Goal: Transaction & Acquisition: Purchase product/service

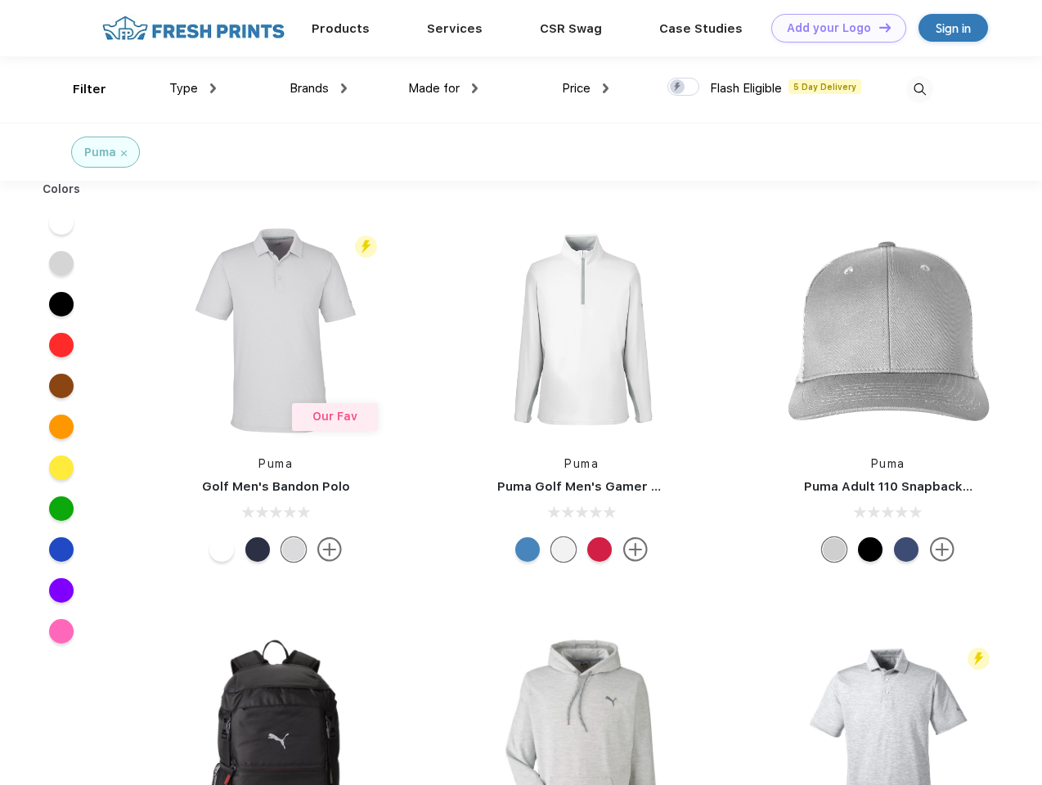
scroll to position [1, 0]
click at [832, 28] on link "Add your Logo Design Tool" at bounding box center [838, 28] width 135 height 29
click at [0, 0] on div "Design Tool" at bounding box center [0, 0] width 0 height 0
click at [877, 27] on link "Add your Logo Design Tool" at bounding box center [838, 28] width 135 height 29
click at [79, 89] on div "Filter" at bounding box center [90, 89] width 34 height 19
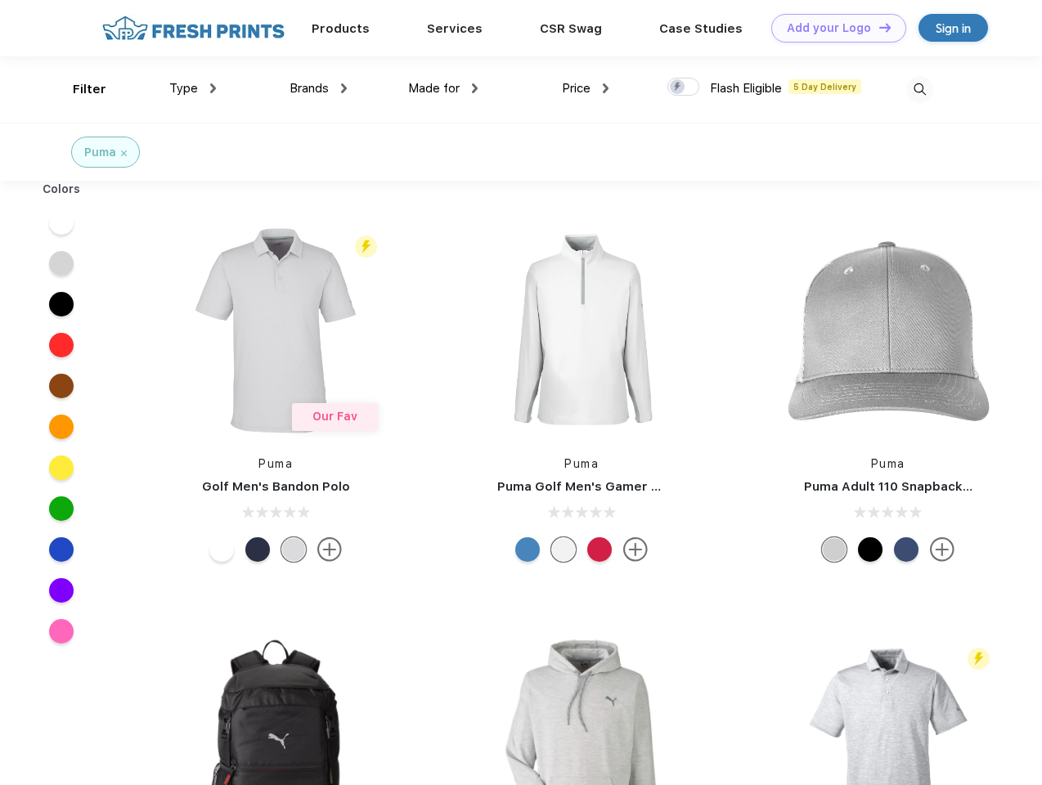
click at [193, 88] on span "Type" at bounding box center [183, 88] width 29 height 15
click at [318, 88] on span "Brands" at bounding box center [308, 88] width 39 height 15
click at [443, 88] on span "Made for" at bounding box center [434, 88] width 52 height 15
click at [585, 88] on span "Price" at bounding box center [576, 88] width 29 height 15
click at [684, 87] on div at bounding box center [683, 87] width 32 height 18
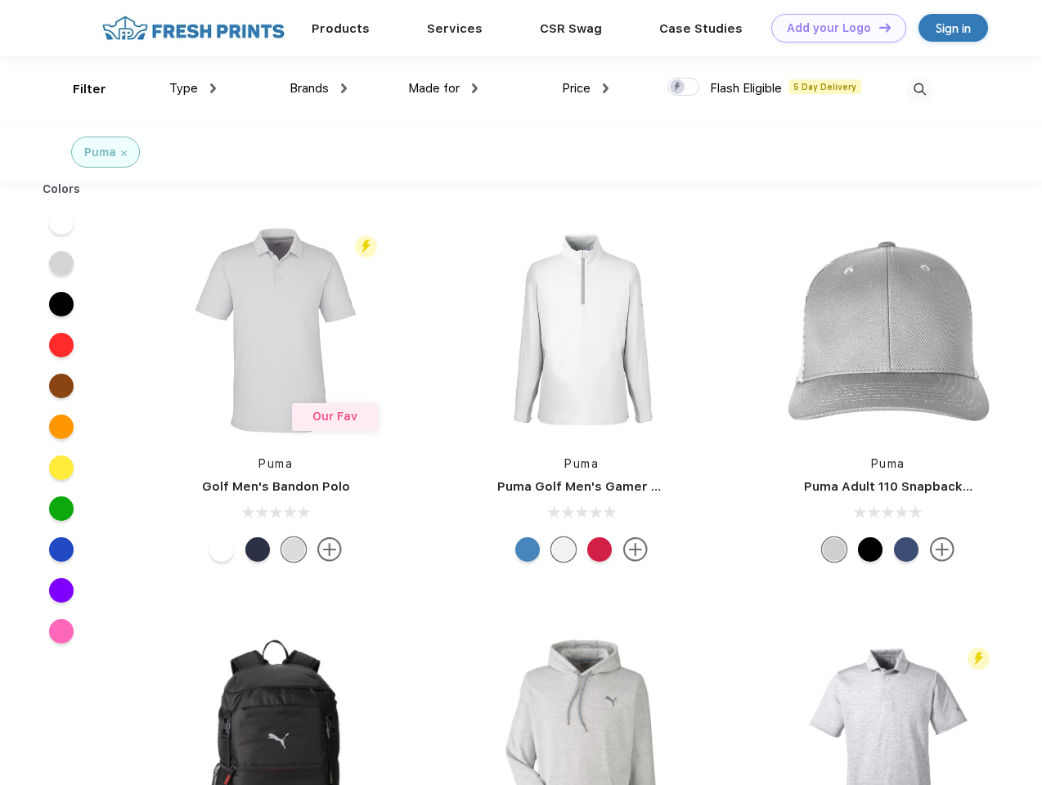
click at [678, 87] on input "checkbox" at bounding box center [672, 82] width 11 height 11
click at [919, 89] on img at bounding box center [919, 89] width 27 height 27
